Goal: Navigation & Orientation: Go to known website

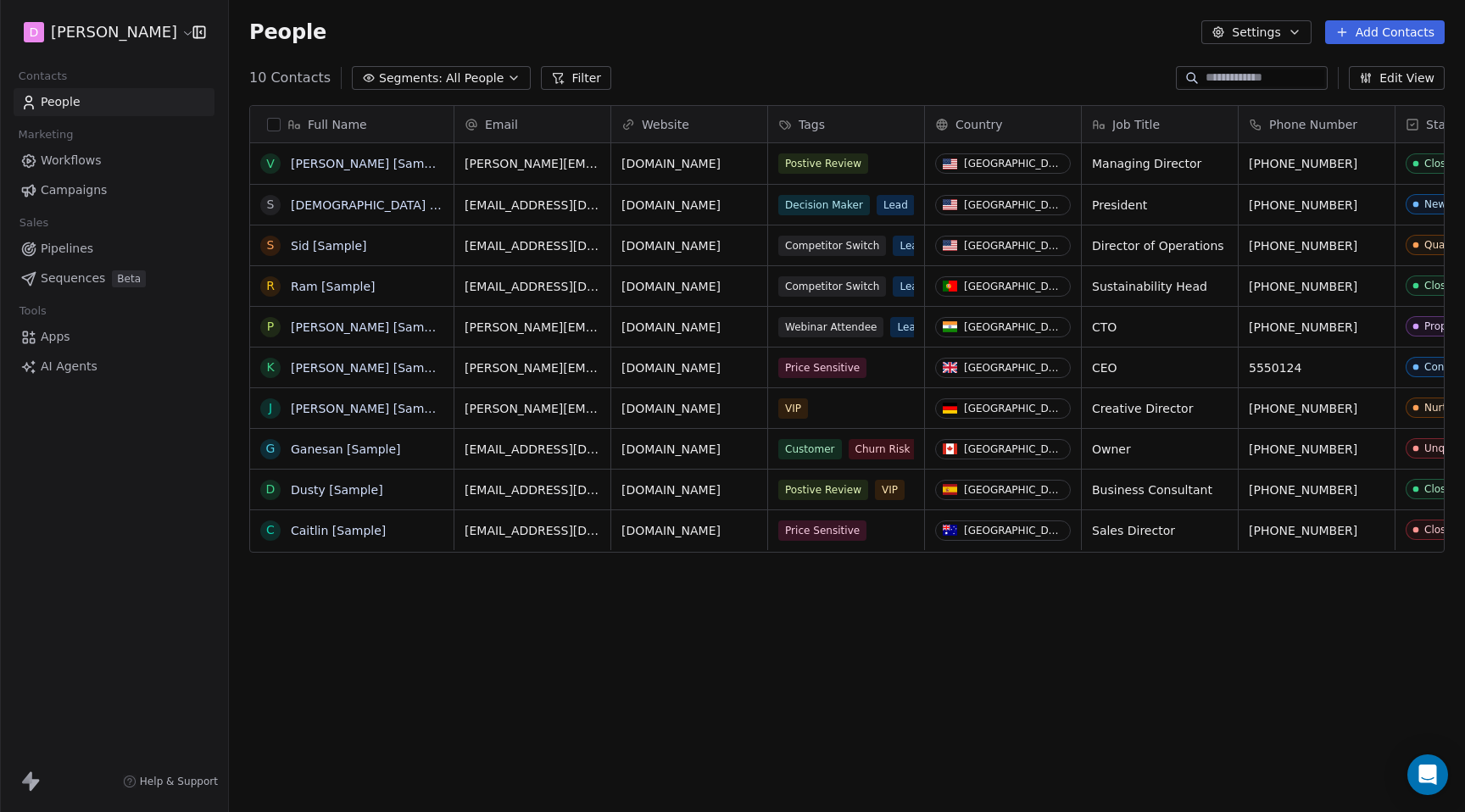
scroll to position [714, 1236]
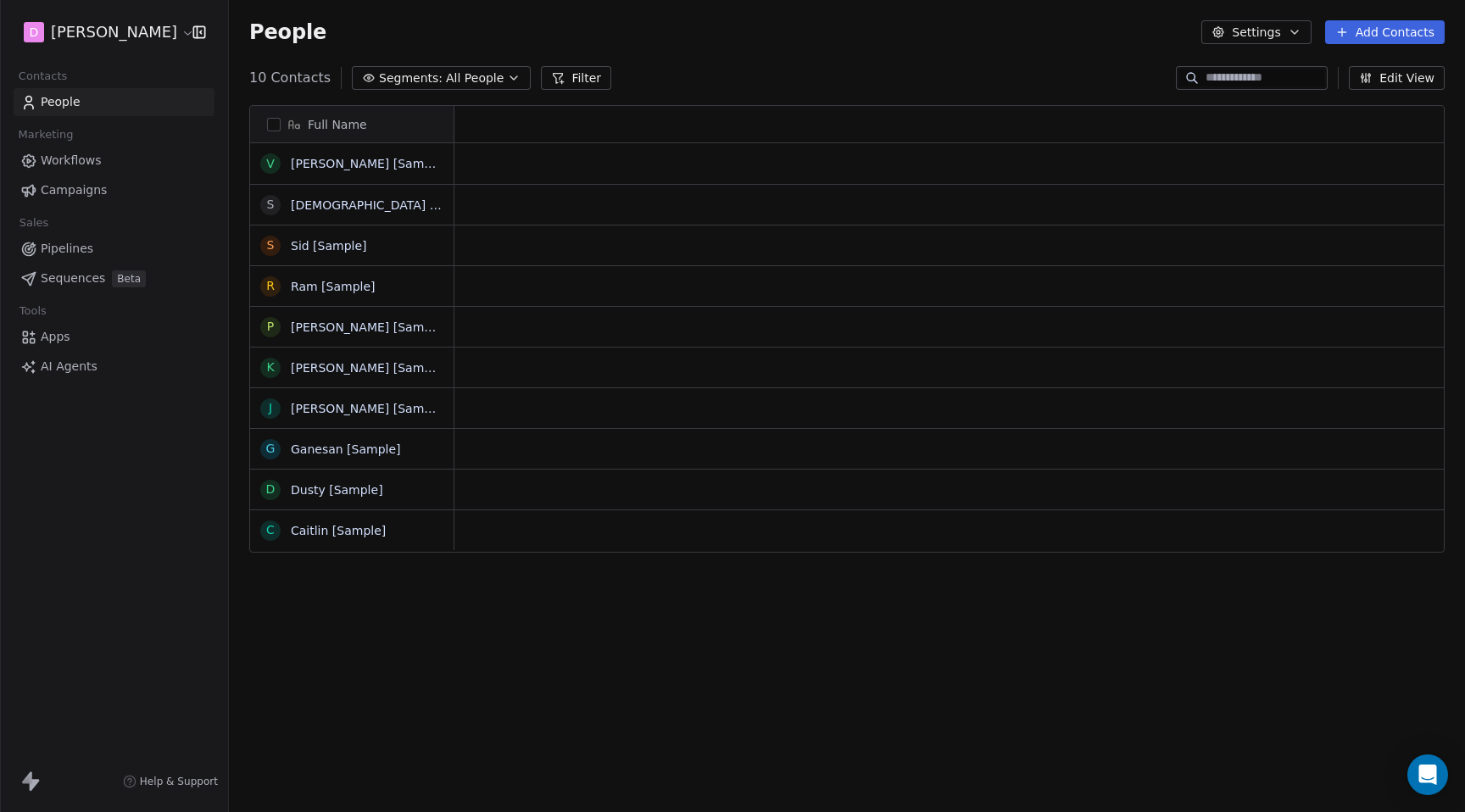
scroll to position [1, 1]
